Goal: Task Accomplishment & Management: Manage account settings

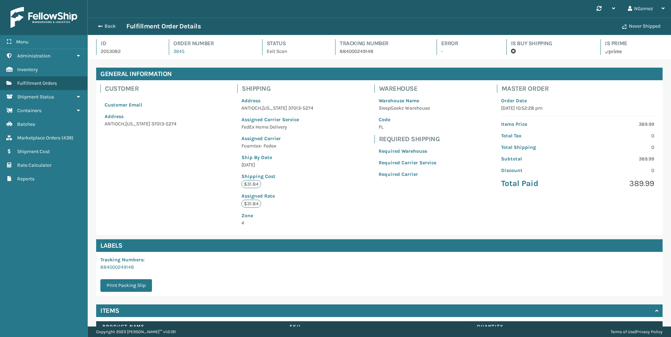
scroll to position [17, 583]
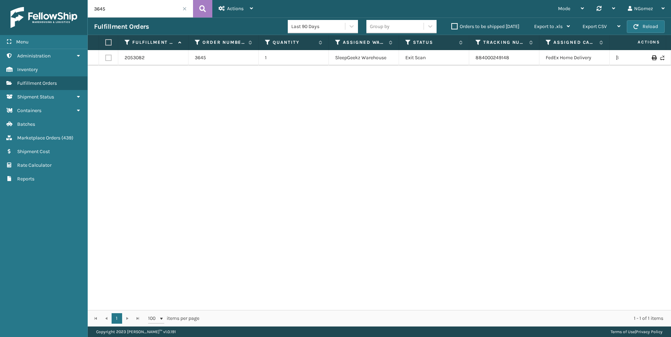
click at [128, 10] on input "3645" at bounding box center [140, 9] width 105 height 18
paste input "112-3810496-6740220"
type input "112-3810496-6740220"
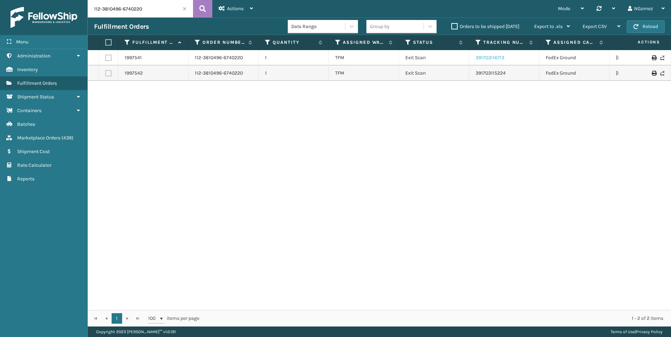
click at [491, 58] on link "391703116713" at bounding box center [489, 58] width 29 height 6
click at [136, 58] on link "1997541" at bounding box center [133, 57] width 17 height 7
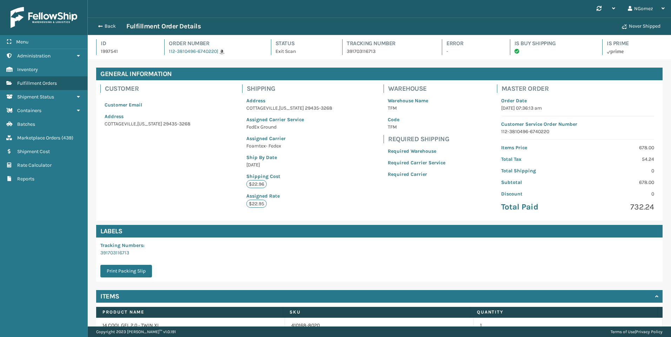
scroll to position [17, 583]
click at [46, 138] on span "Marketplace Orders" at bounding box center [38, 138] width 43 height 6
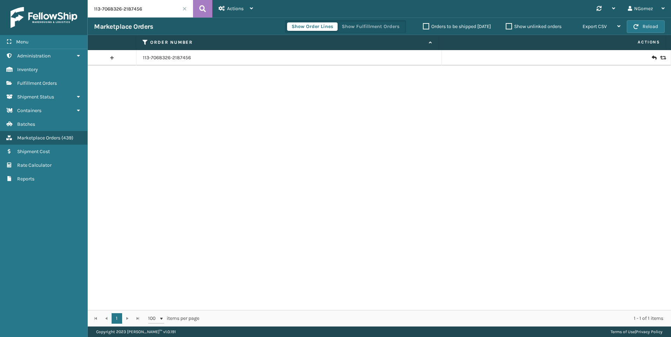
click at [660, 60] on icon at bounding box center [662, 57] width 4 height 5
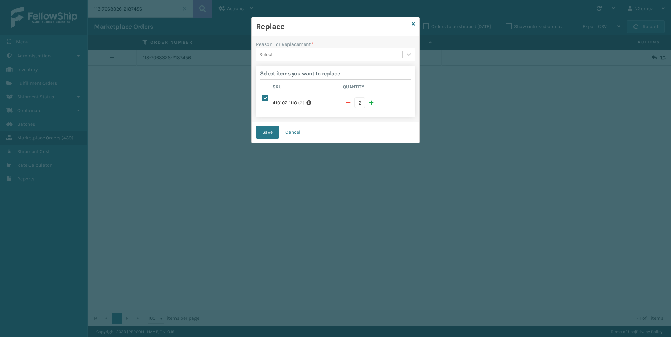
click at [325, 55] on div "Select..." at bounding box center [329, 55] width 146 height 12
click at [413, 24] on icon at bounding box center [413, 23] width 4 height 5
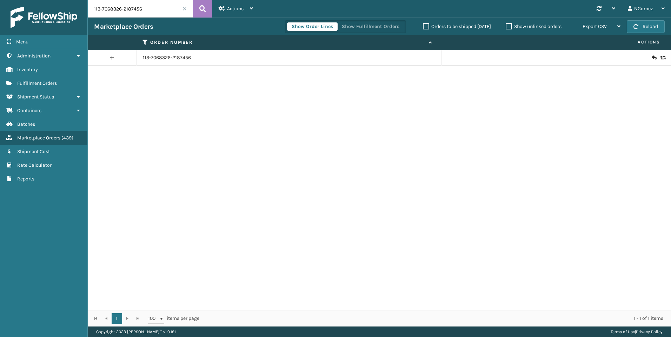
drag, startPoint x: 130, startPoint y: 57, endPoint x: 135, endPoint y: 57, distance: 5.6
click at [130, 57] on link at bounding box center [112, 57] width 48 height 11
click at [166, 53] on td "113-7068326-2187456" at bounding box center [288, 57] width 305 height 15
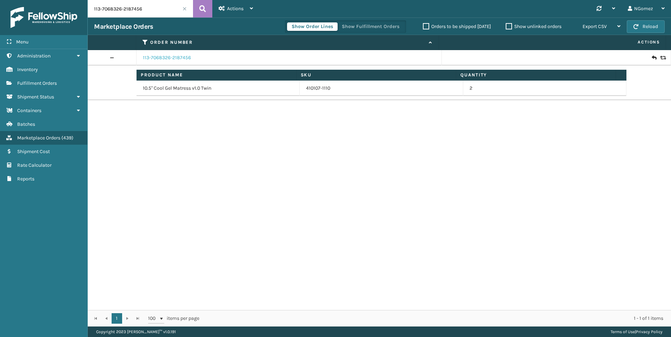
click at [165, 58] on link "113-7068326-2187456" at bounding box center [167, 57] width 48 height 7
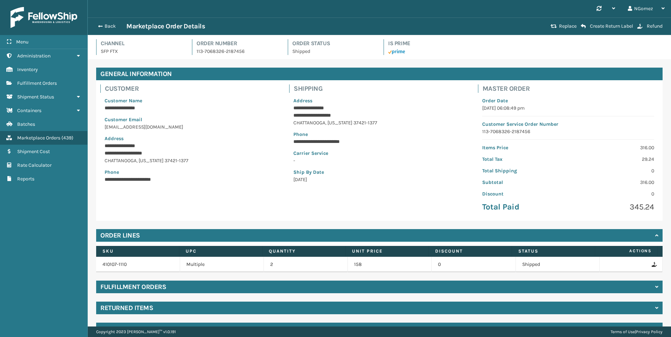
drag, startPoint x: 176, startPoint y: 110, endPoint x: 202, endPoint y: 119, distance: 27.3
click at [176, 110] on p "**********" at bounding box center [190, 108] width 170 height 7
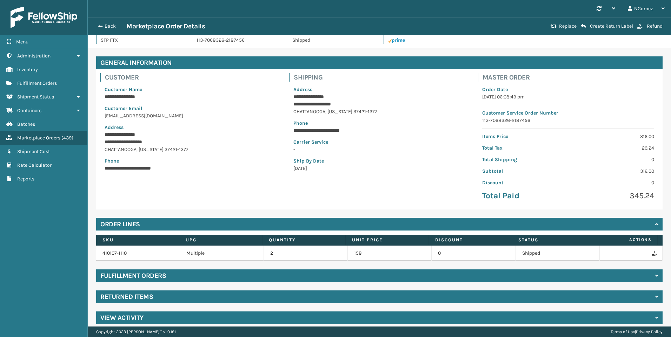
scroll to position [17, 0]
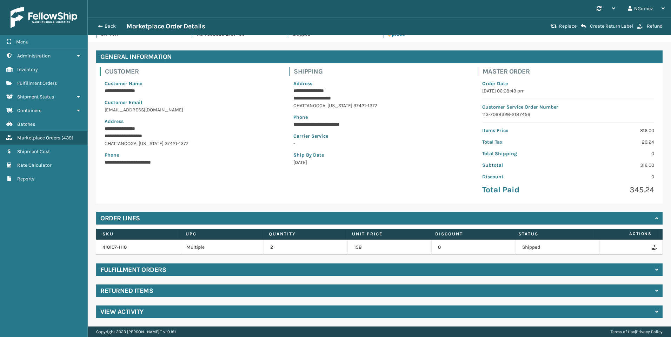
click at [563, 22] on div "Back Marketplace Order Details Replace Create Return Label Refund" at bounding box center [379, 27] width 583 height 18
click at [563, 29] on button "Replace" at bounding box center [563, 26] width 30 height 6
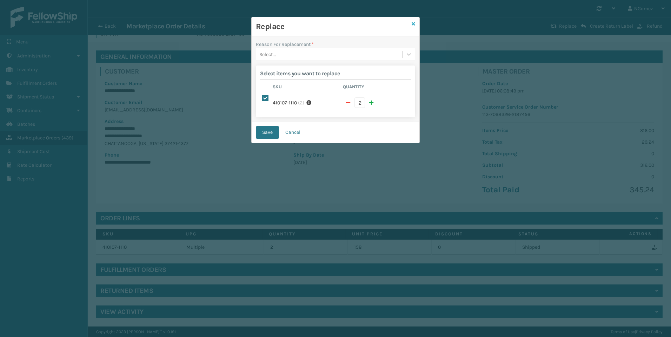
click at [414, 26] on link at bounding box center [413, 23] width 4 height 7
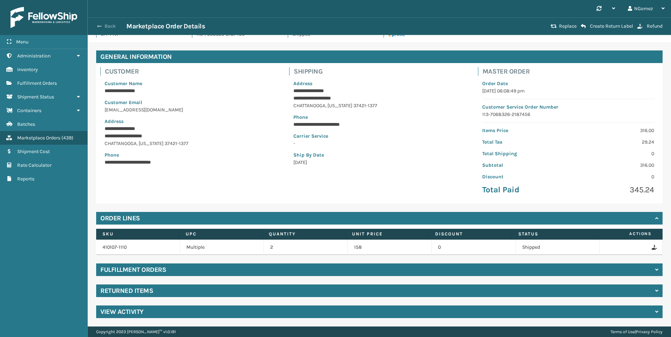
click at [109, 23] on button "Back" at bounding box center [110, 26] width 32 height 6
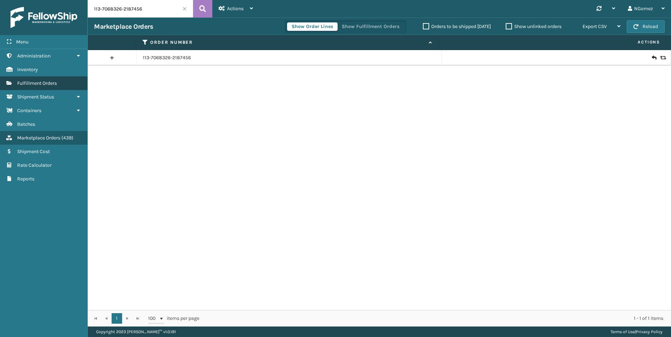
click at [48, 85] on span "Fulfillment Orders" at bounding box center [37, 83] width 40 height 6
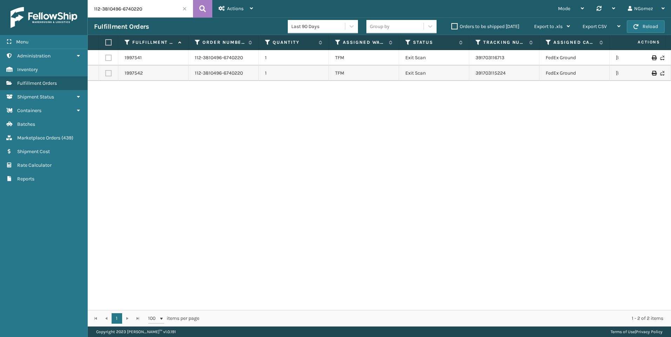
click at [138, 13] on input "112-3810496-6740220" at bounding box center [140, 9] width 105 height 18
type input "v"
paste input "111-1514838-2619448"
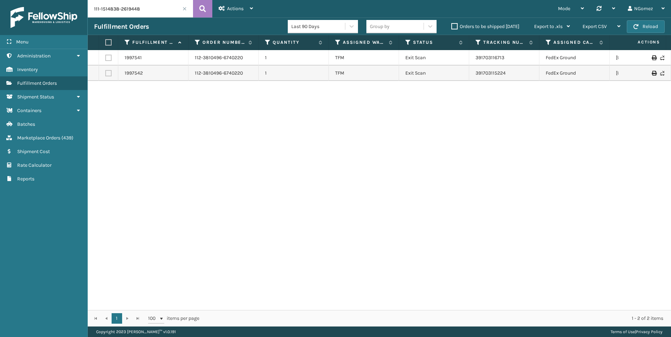
type input "111-1514838-2619448"
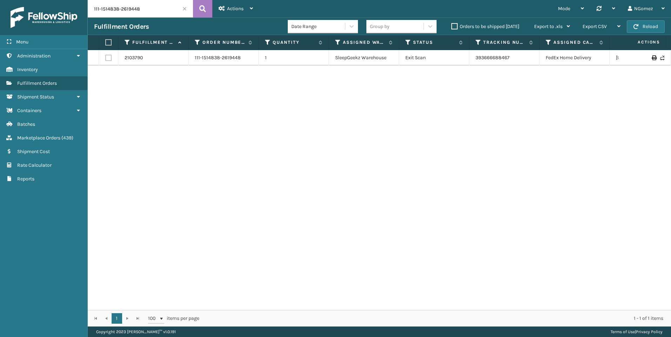
click at [489, 62] on td "393666688467" at bounding box center [504, 57] width 70 height 15
click at [487, 58] on link "393666688467" at bounding box center [492, 58] width 34 height 6
click at [133, 12] on input "111-1514838-2619448" at bounding box center [140, 9] width 105 height 18
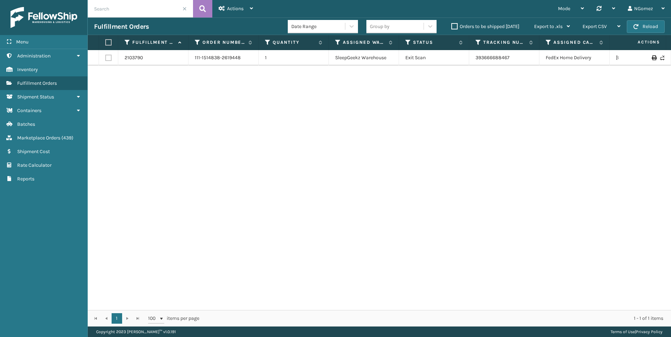
drag, startPoint x: 42, startPoint y: 138, endPoint x: 93, endPoint y: 85, distance: 73.4
click at [42, 137] on span "Marketplace Orders" at bounding box center [38, 138] width 43 height 6
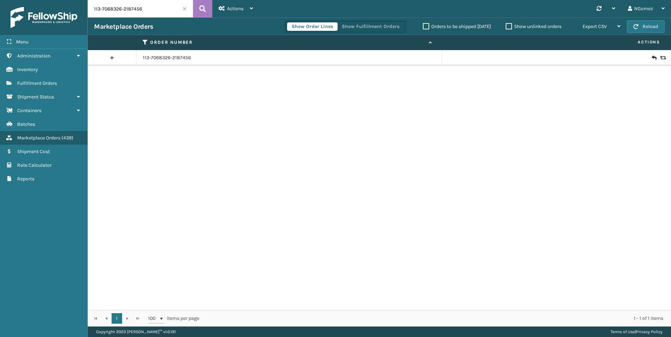
click at [140, 8] on input "113-7068326-2187456" at bounding box center [140, 9] width 105 height 18
paste input "2-3810496-6740220"
type input "112-3810496-6740220"
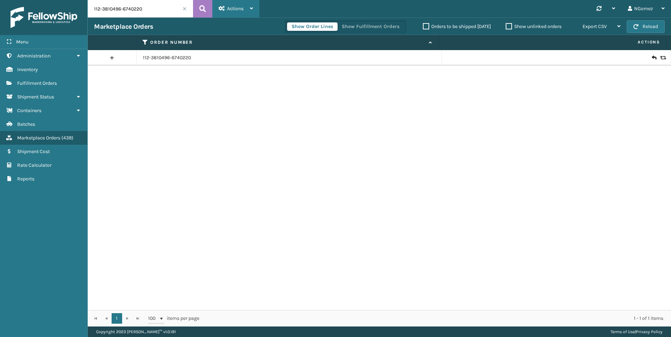
click at [244, 8] on div "Actions" at bounding box center [236, 9] width 34 height 18
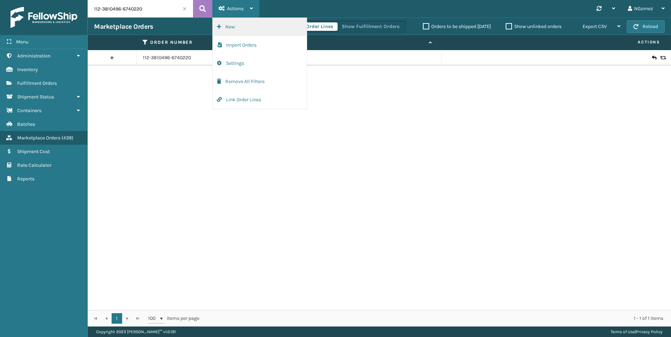
click at [233, 27] on button "New" at bounding box center [260, 27] width 94 height 18
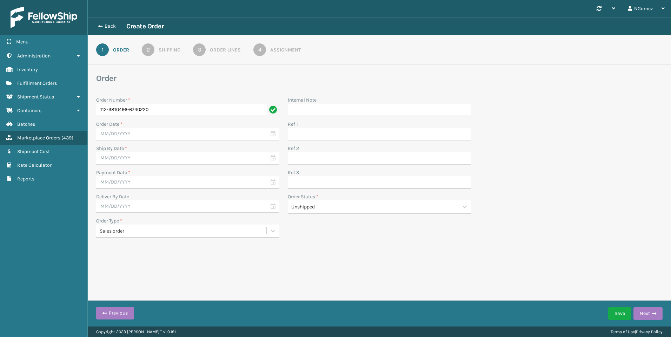
click at [160, 122] on div "Order Date *" at bounding box center [187, 124] width 183 height 7
click at [162, 131] on input "text" at bounding box center [187, 134] width 183 height 13
click at [165, 112] on input "112-3810496-6740220" at bounding box center [181, 110] width 170 height 13
type input "112-3810496-6740220"
click at [155, 132] on input "text" at bounding box center [187, 134] width 183 height 13
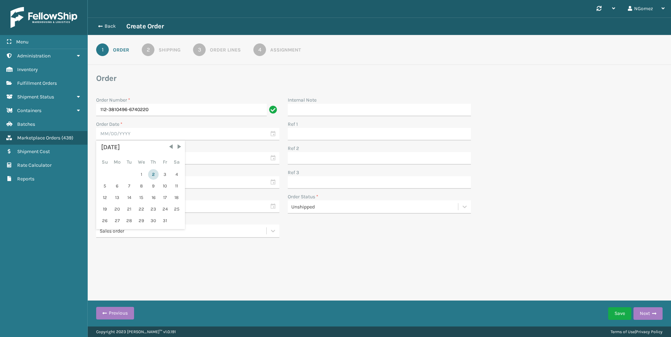
click at [154, 179] on div "2" at bounding box center [153, 174] width 11 height 11
type input "[DATE]"
click at [154, 155] on input "text" at bounding box center [187, 158] width 183 height 13
click at [164, 197] on div "3" at bounding box center [165, 199] width 11 height 11
type input "[DATE]"
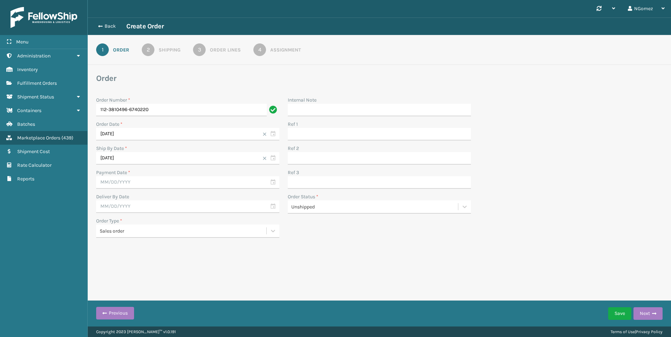
click at [154, 175] on div "Payment Date *" at bounding box center [187, 172] width 183 height 7
click at [152, 183] on input "text" at bounding box center [187, 182] width 183 height 13
click at [153, 223] on div "2" at bounding box center [153, 223] width 11 height 11
type input "[DATE]"
click at [149, 205] on input "text" at bounding box center [187, 207] width 183 height 13
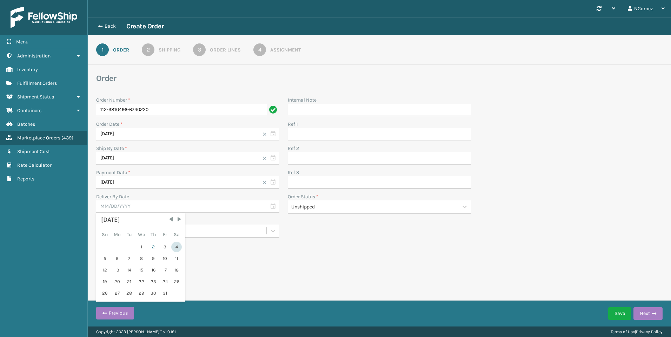
click at [173, 246] on div "4" at bounding box center [176, 247] width 11 height 11
type input "[DATE]"
click at [661, 313] on button "Next" at bounding box center [647, 314] width 29 height 13
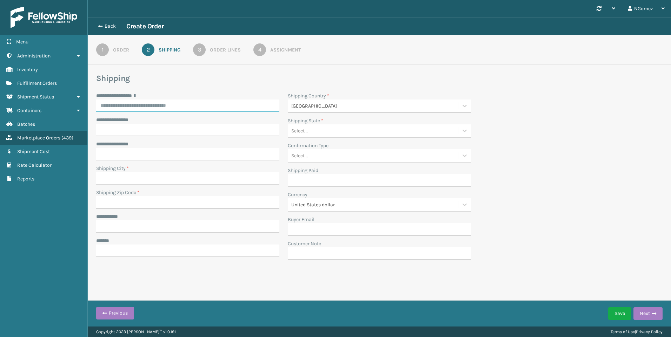
click at [173, 110] on input "**********" at bounding box center [187, 106] width 183 height 13
click at [208, 107] on input "**********" at bounding box center [187, 106] width 183 height 13
paste input "**********"
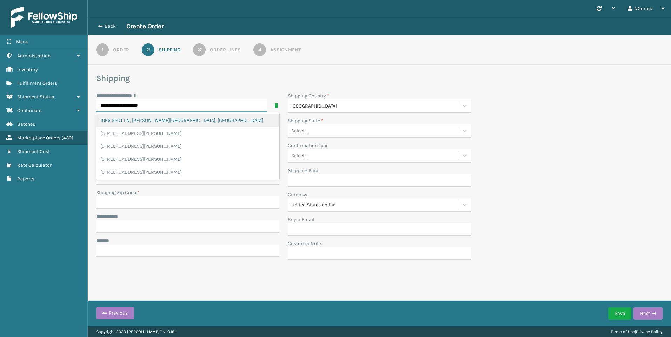
click at [195, 121] on div "1066 SPOT LN, [PERSON_NAME][GEOGRAPHIC_DATA], [GEOGRAPHIC_DATA]" at bounding box center [187, 120] width 183 height 13
type input "**********"
type input "[PERSON_NAME][GEOGRAPHIC_DATA]"
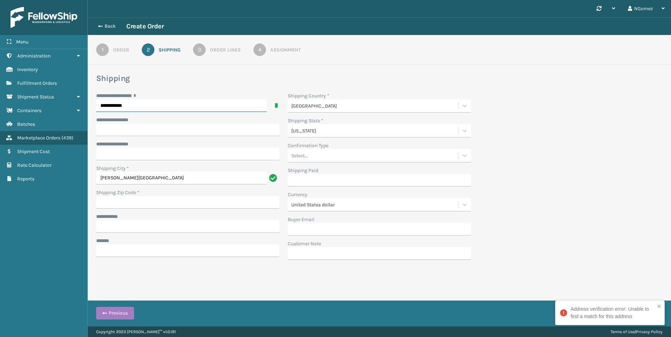
type input "**********"
click at [165, 202] on input "Shipping Zip Code *" at bounding box center [187, 202] width 183 height 13
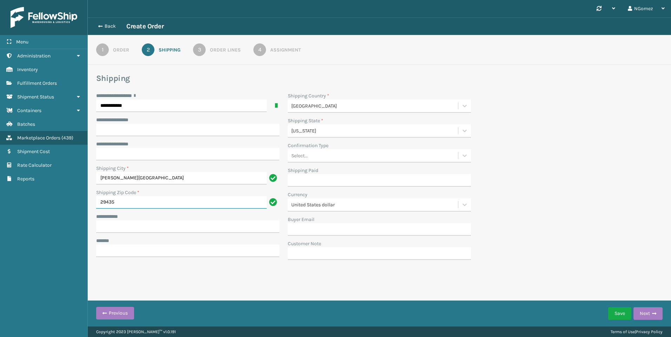
type input "29435"
click at [347, 154] on div "Select..." at bounding box center [373, 156] width 170 height 12
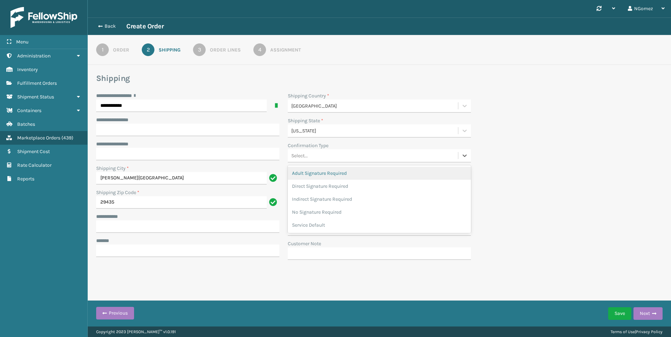
click at [343, 135] on div "[US_STATE]" at bounding box center [373, 131] width 170 height 12
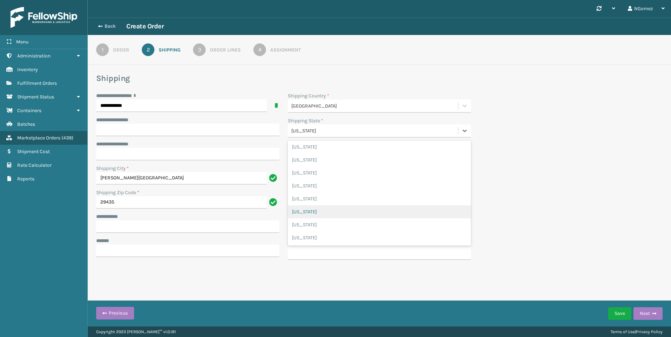
scroll to position [362, 0]
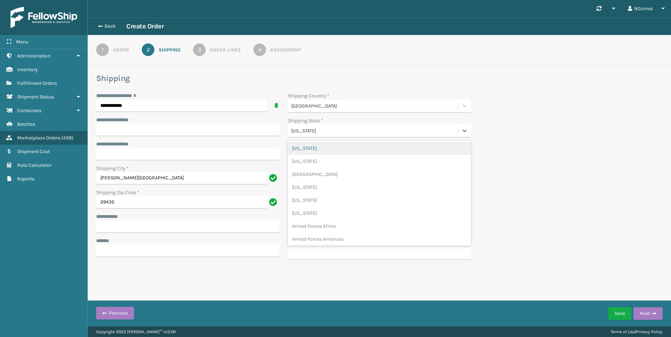
click at [322, 134] on div "[US_STATE]" at bounding box center [374, 130] width 167 height 7
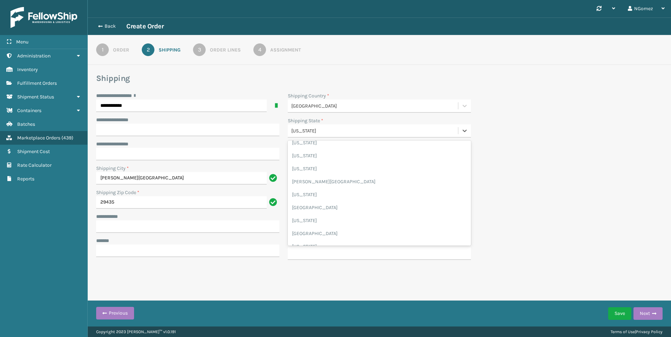
scroll to position [757, 0]
click at [322, 235] on div "[US_STATE]" at bounding box center [379, 235] width 183 height 13
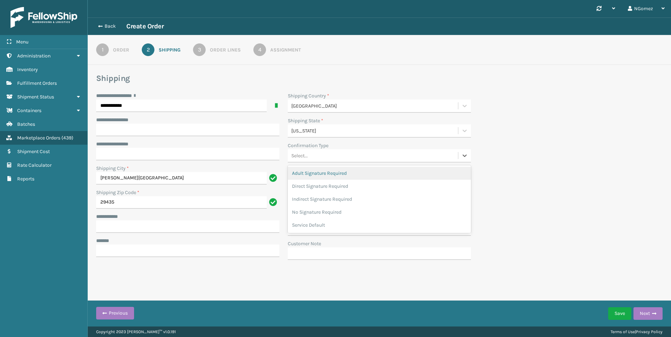
click at [314, 160] on div "Select..." at bounding box center [373, 156] width 170 height 12
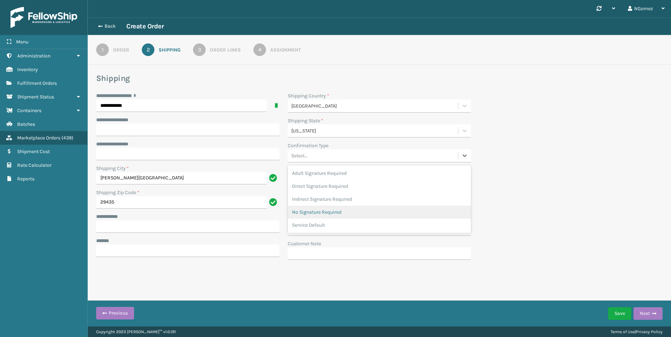
click at [320, 214] on div "No Signature Required" at bounding box center [379, 212] width 183 height 13
click at [141, 227] on input "**********" at bounding box center [187, 227] width 183 height 13
click at [131, 246] on input "***** *" at bounding box center [187, 251] width 183 height 13
paste input "**********"
type input "**********"
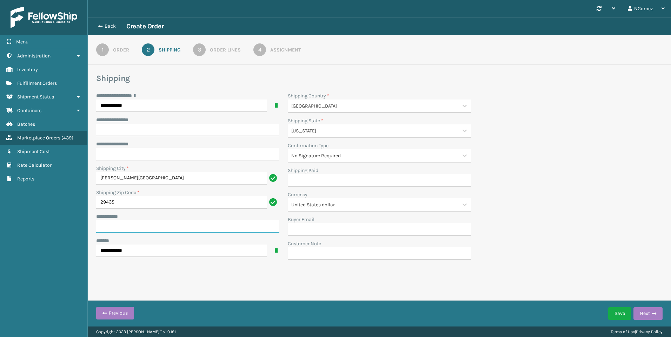
click at [132, 223] on input "**********" at bounding box center [187, 227] width 183 height 13
paste input "**********"
type input "**********"
click at [656, 314] on button "Next" at bounding box center [647, 314] width 29 height 13
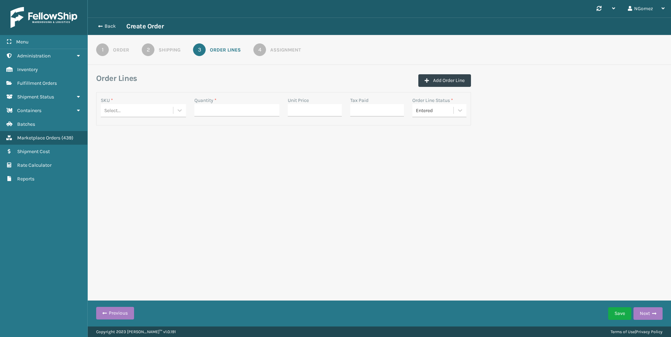
click at [132, 107] on div "Select..." at bounding box center [137, 111] width 72 height 12
click at [115, 115] on div "Select..." at bounding box center [137, 111] width 72 height 12
type input "410168-8020"
click at [220, 108] on input "Quantity *" at bounding box center [236, 110] width 85 height 13
type input "2"
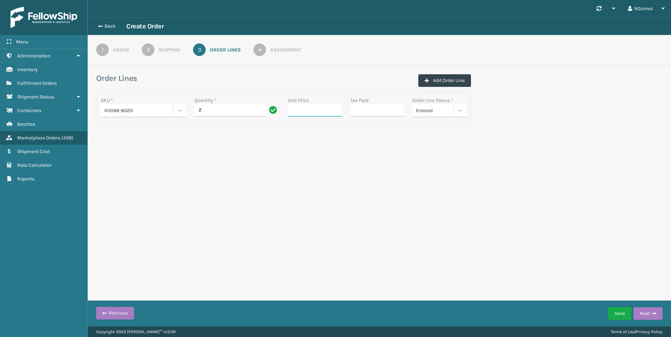
click at [315, 114] on input "Unit Price" at bounding box center [315, 110] width 54 height 13
type input "0.00"
click at [380, 114] on input "Tax Paid" at bounding box center [377, 110] width 54 height 13
type input "0.00"
click at [655, 316] on span "button" at bounding box center [654, 314] width 4 height 5
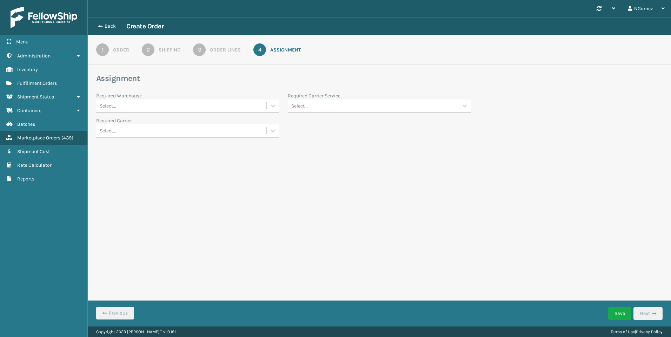
click at [136, 101] on div "Select..." at bounding box center [181, 106] width 170 height 12
click at [134, 179] on div "[US_STATE] (TF Fulfillment)" at bounding box center [187, 175] width 183 height 13
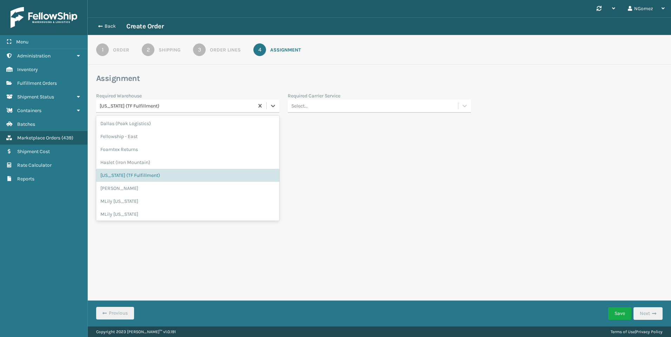
click at [155, 108] on div "[US_STATE] (TF Fulfillment)" at bounding box center [177, 105] width 155 height 7
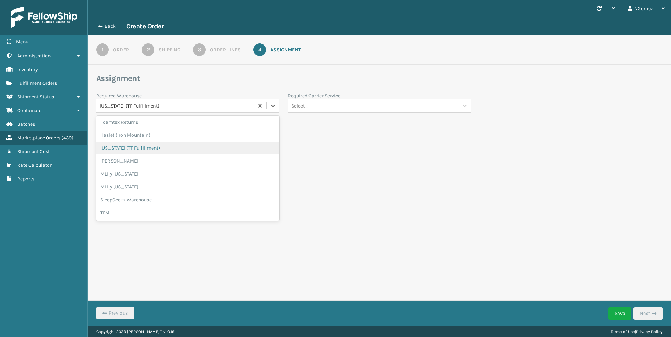
click at [161, 147] on div "[US_STATE] (TF Fulfillment)" at bounding box center [187, 148] width 183 height 13
click at [329, 113] on div "Select..." at bounding box center [379, 106] width 183 height 13
click at [319, 175] on div "FedEx Ground" at bounding box center [379, 179] width 183 height 13
click at [619, 314] on button "Save" at bounding box center [619, 314] width 23 height 13
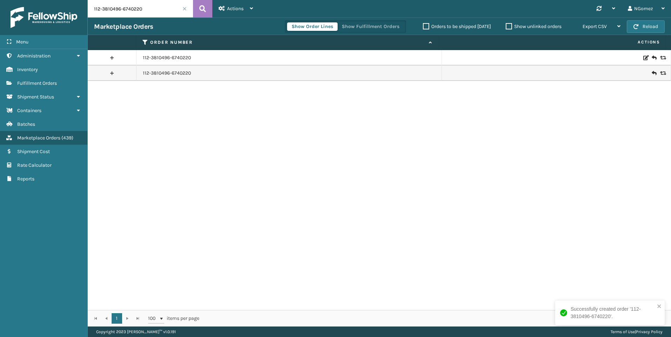
click at [112, 72] on link at bounding box center [112, 73] width 48 height 11
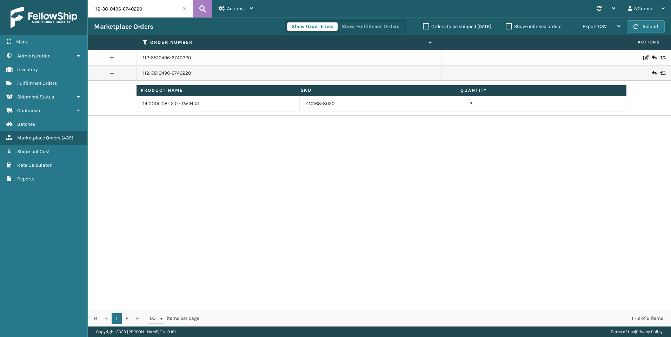
click at [163, 164] on div "112-3810496-6740220 112-3810496-6740220 Product Name SKU Quantity 14 COOL GEL 2…" at bounding box center [379, 180] width 583 height 260
click at [61, 84] on link "Fulfillment Orders" at bounding box center [43, 83] width 87 height 14
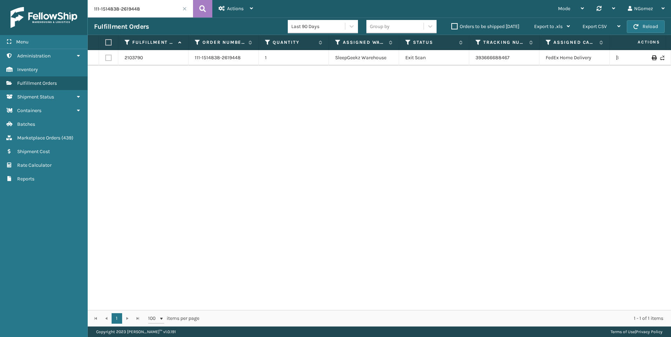
click at [126, 16] on input "111-1514838-2619448" at bounding box center [140, 9] width 105 height 18
paste input "112-3810496-6740220"
type input "112-3810496-6740220"
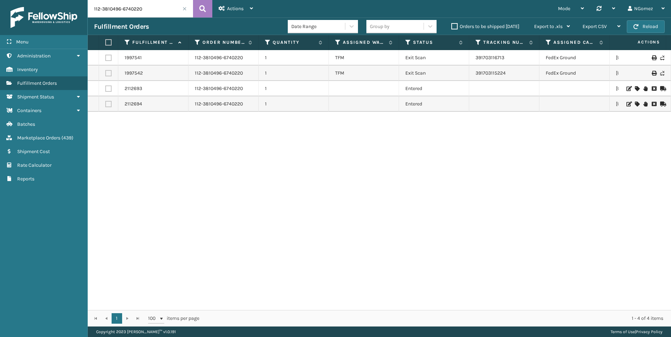
click at [497, 240] on div "1997541 112-3810496-6740220 1 TFM Exit Scan 391703116713 [GEOGRAPHIC_DATA][US_S…" at bounding box center [379, 180] width 583 height 260
click at [49, 66] on link "Inventory" at bounding box center [43, 70] width 87 height 14
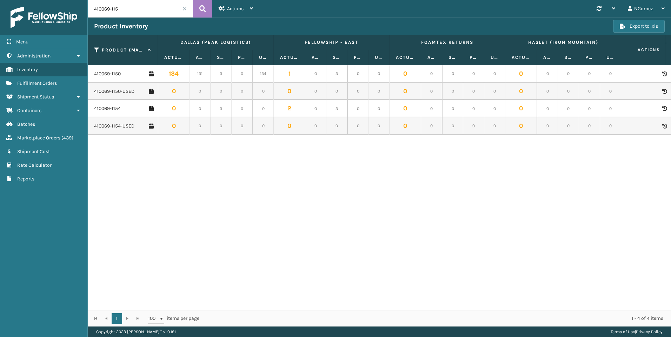
click at [186, 9] on span at bounding box center [184, 9] width 4 height 4
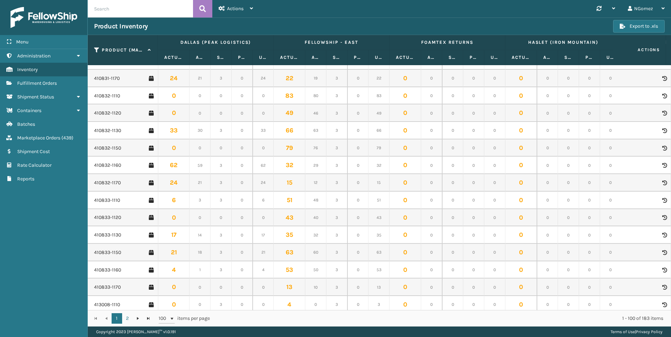
scroll to position [1503, 0]
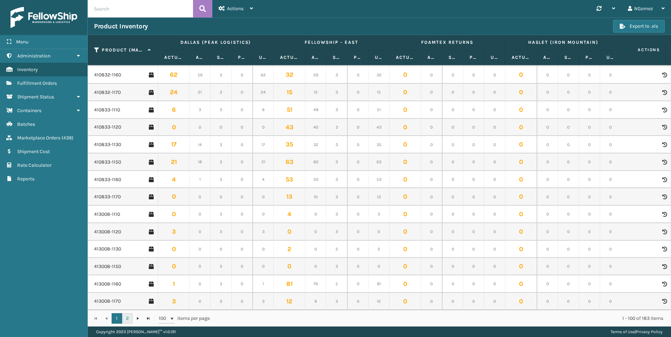
click at [129, 315] on link "2" at bounding box center [127, 319] width 11 height 11
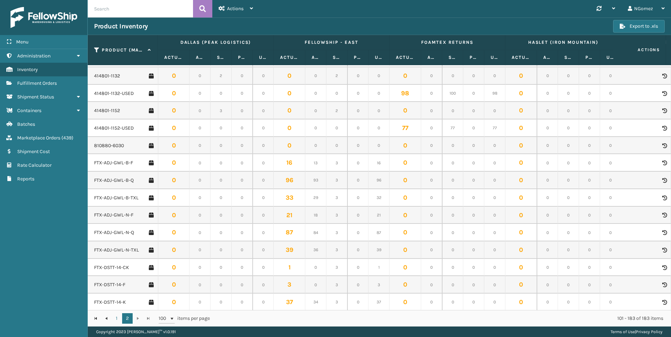
scroll to position [281, 0]
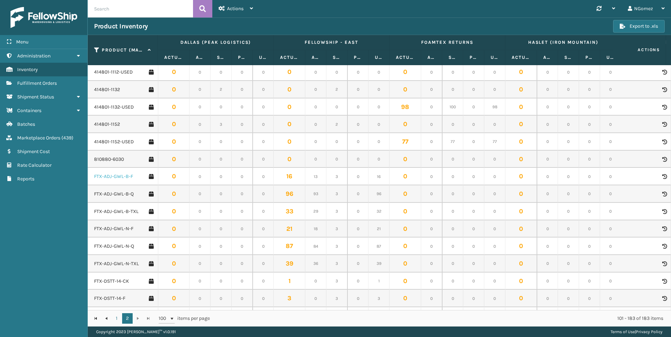
click at [112, 176] on link "FTX-ADJ-GWL-B-F" at bounding box center [113, 176] width 39 height 7
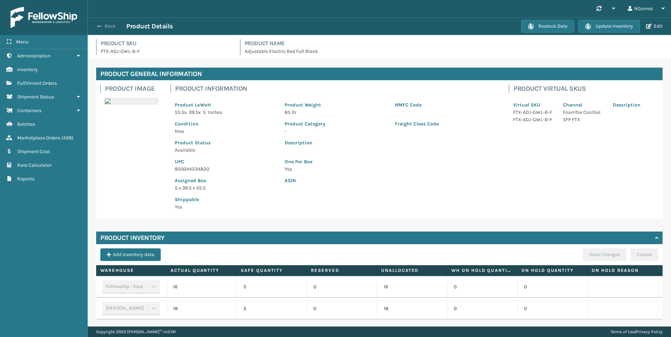
click at [101, 27] on span "button" at bounding box center [99, 26] width 4 height 5
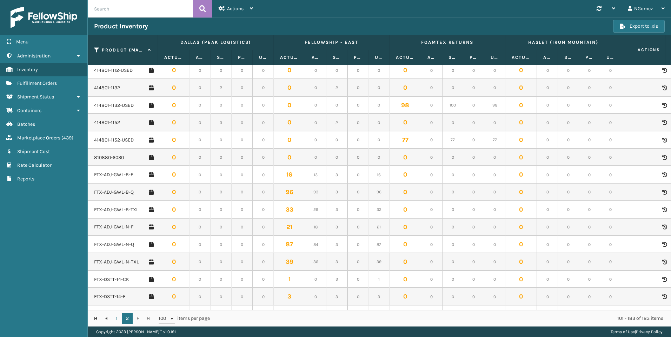
scroll to position [281, 0]
click at [110, 193] on link "FTX-ADJ-GWL-B-Q" at bounding box center [114, 194] width 40 height 7
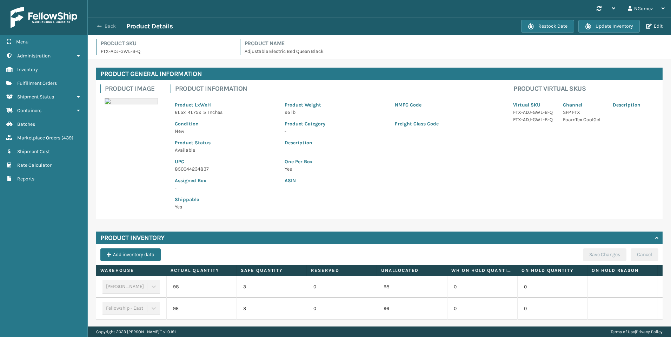
click at [101, 27] on span "button" at bounding box center [99, 26] width 4 height 5
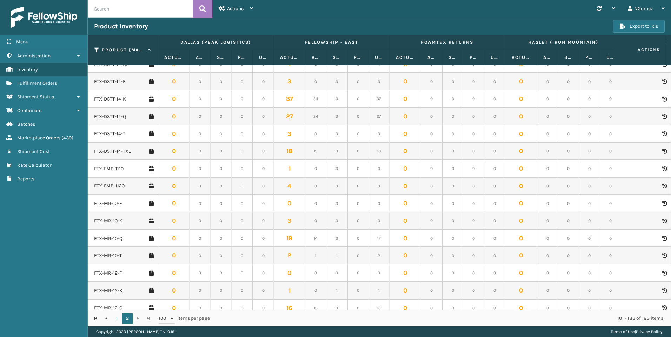
scroll to position [491, 0]
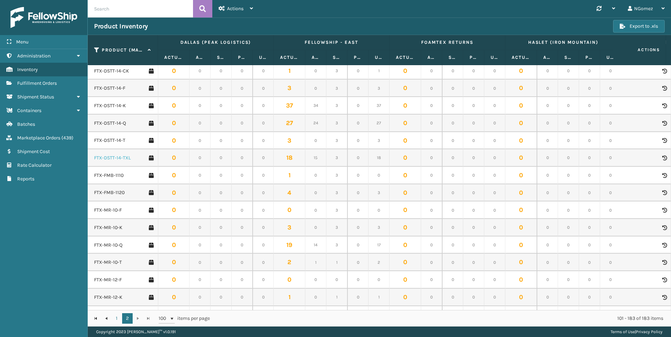
click at [101, 159] on link "FTX-DSTT-14-TXL" at bounding box center [112, 158] width 37 height 7
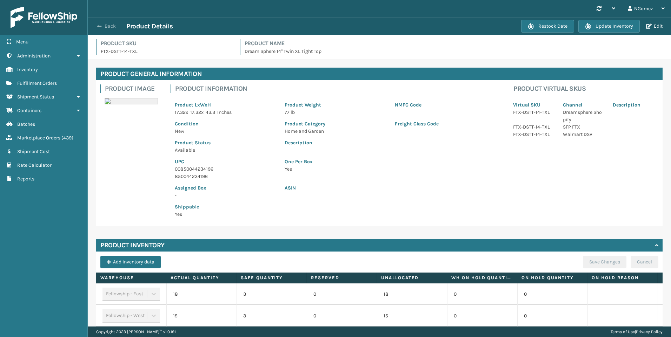
click at [107, 27] on button "Back" at bounding box center [110, 26] width 32 height 6
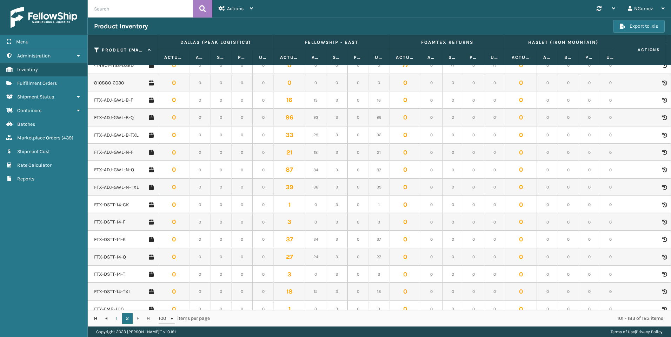
scroll to position [351, 0]
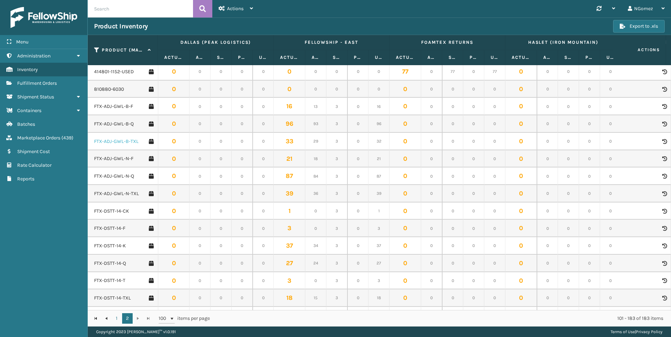
click at [115, 143] on link "FTX-ADJ-GWL-B-TXL" at bounding box center [116, 141] width 45 height 7
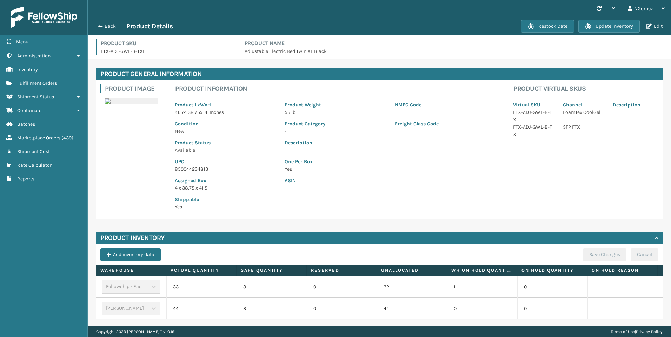
scroll to position [28, 0]
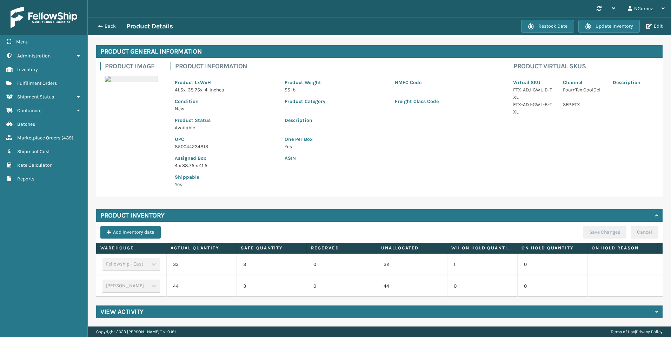
click at [106, 20] on div "Back Product Details Restock Date Update Inventory Edit" at bounding box center [379, 27] width 583 height 18
click at [109, 26] on button "Back" at bounding box center [110, 26] width 32 height 6
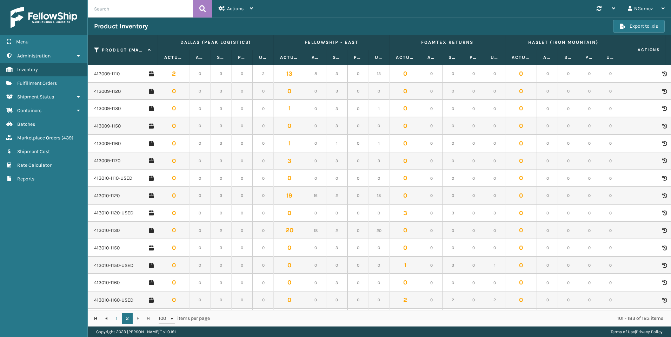
click at [43, 86] on link "Fulfillment Orders" at bounding box center [43, 83] width 87 height 14
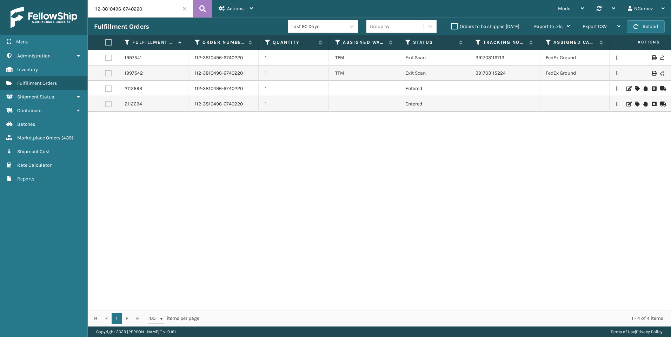
click at [122, 9] on input "112-3810496-6740220" at bounding box center [140, 9] width 105 height 18
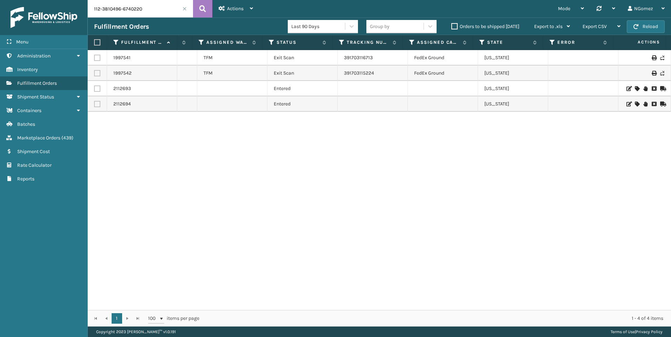
click at [635, 91] on icon at bounding box center [637, 88] width 4 height 5
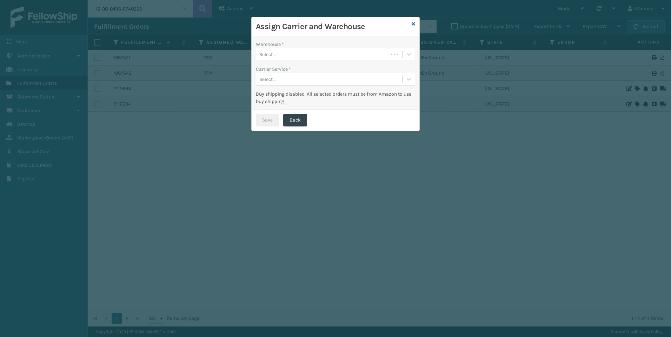
click at [346, 64] on div "Warehouse * Select... Carrier Service * Select... Buy shipping disabled. All se…" at bounding box center [336, 72] width 168 height 73
click at [336, 54] on div "Select..." at bounding box center [322, 55] width 132 height 12
click at [320, 78] on div "Dallas (Peak Logistics)" at bounding box center [335, 72] width 159 height 13
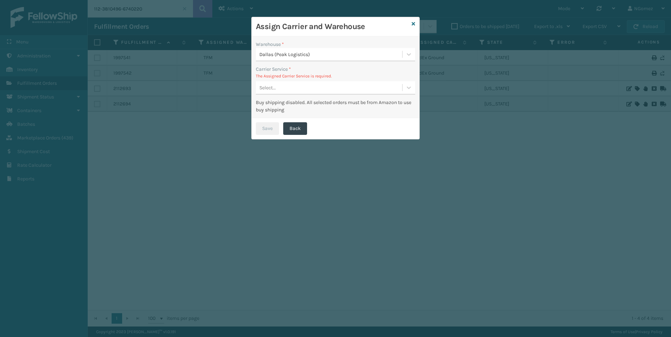
click at [316, 93] on div "Select..." at bounding box center [329, 88] width 146 height 12
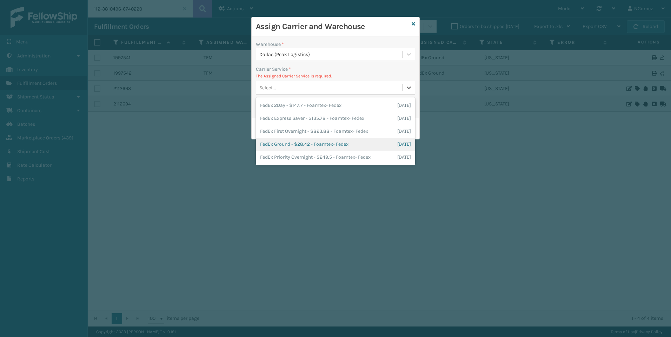
click at [316, 142] on div "FedEx Ground - $28.42 - Foamtex- Fedex [DATE]" at bounding box center [335, 144] width 159 height 13
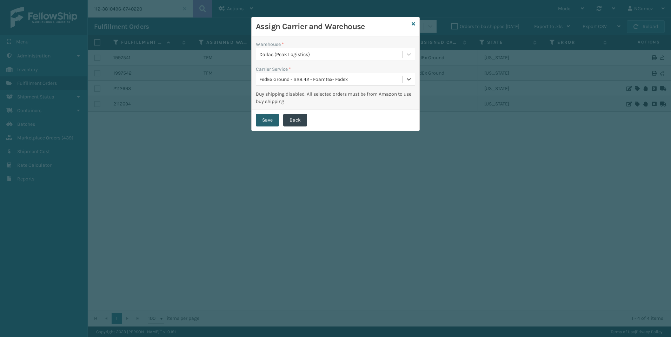
click at [271, 120] on button "Save" at bounding box center [267, 120] width 23 height 13
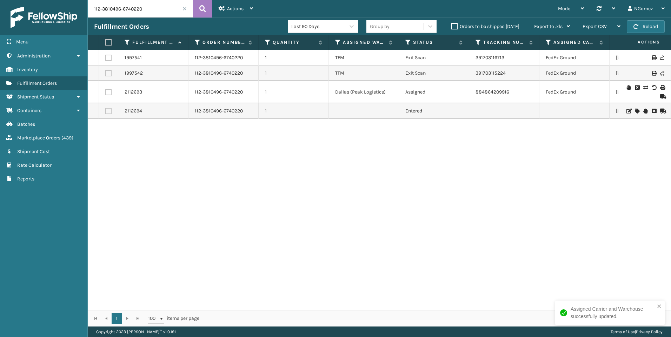
click at [635, 112] on icon at bounding box center [637, 111] width 4 height 5
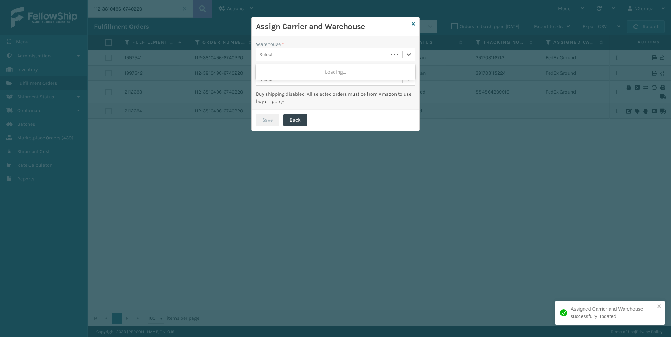
click at [317, 51] on div "Select..." at bounding box center [322, 55] width 132 height 12
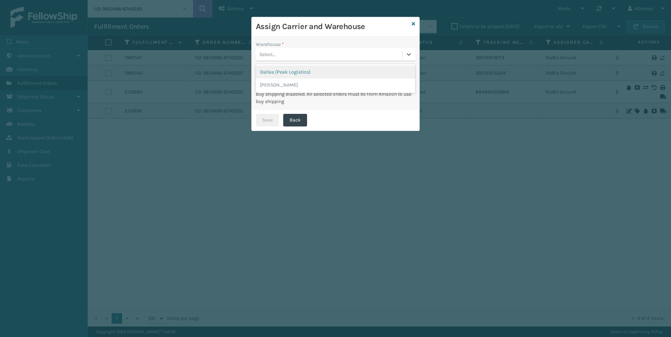
click at [309, 73] on div "Dallas (Peak Logistics)" at bounding box center [335, 72] width 159 height 13
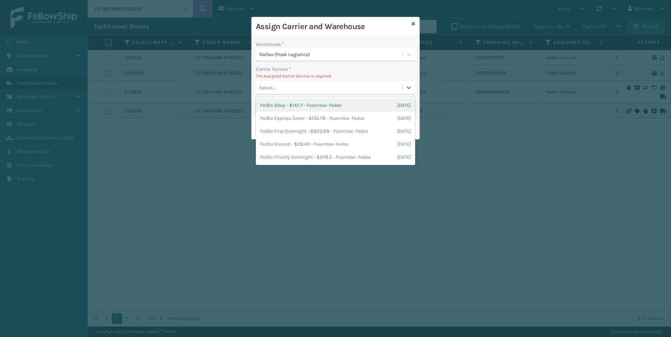
click at [300, 87] on div "Select..." at bounding box center [329, 88] width 146 height 12
click at [308, 143] on div "FedEx Ground - $28.42 - Foamtex- Fedex [DATE]" at bounding box center [335, 144] width 159 height 13
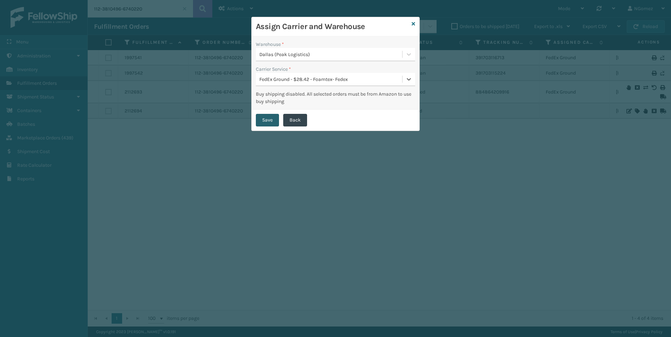
click at [274, 120] on button "Save" at bounding box center [267, 120] width 23 height 13
